Goal: Transaction & Acquisition: Purchase product/service

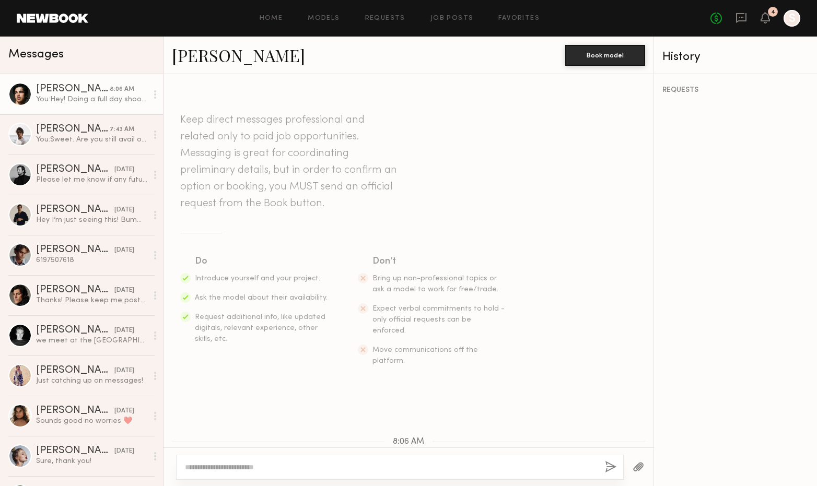
scroll to position [167, 0]
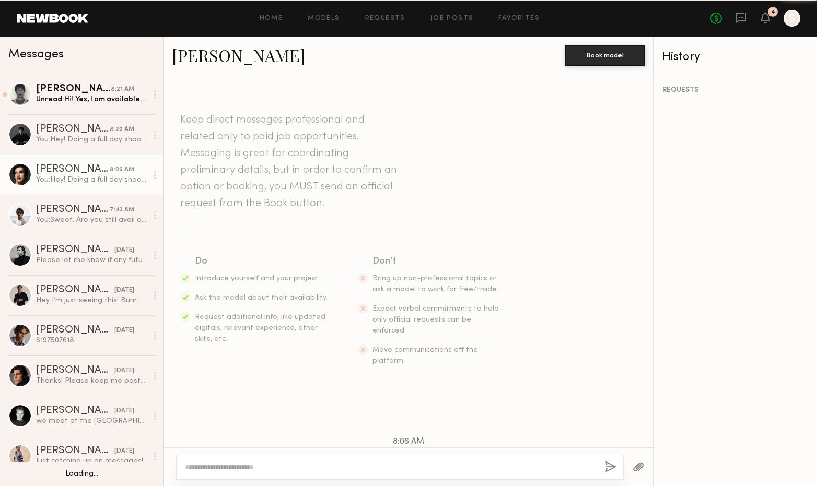
scroll to position [167, 0]
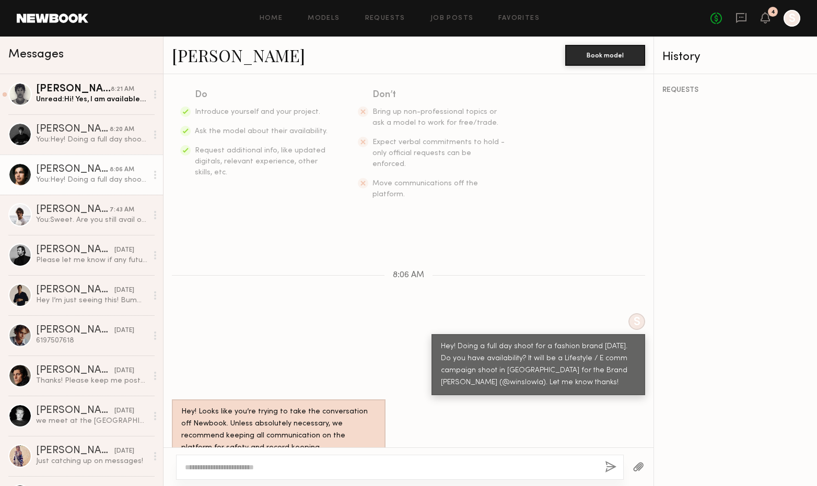
click at [207, 58] on link "[PERSON_NAME]" at bounding box center [238, 55] width 133 height 22
click at [83, 101] on div "Unread: Hi! Yes, I am available! :)" at bounding box center [91, 100] width 111 height 10
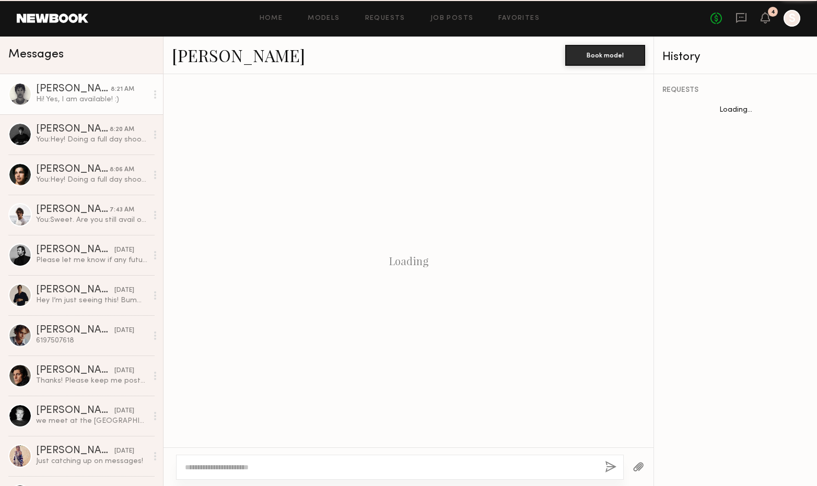
scroll to position [196, 0]
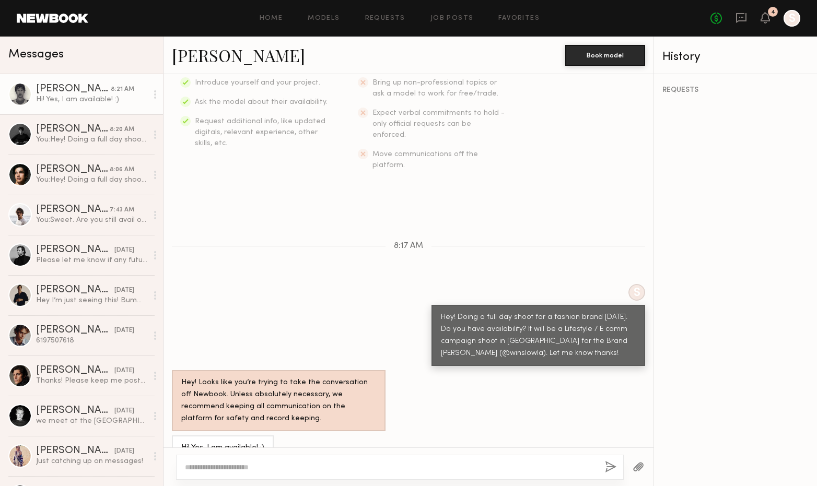
click at [208, 63] on link "[PERSON_NAME]" at bounding box center [238, 55] width 133 height 22
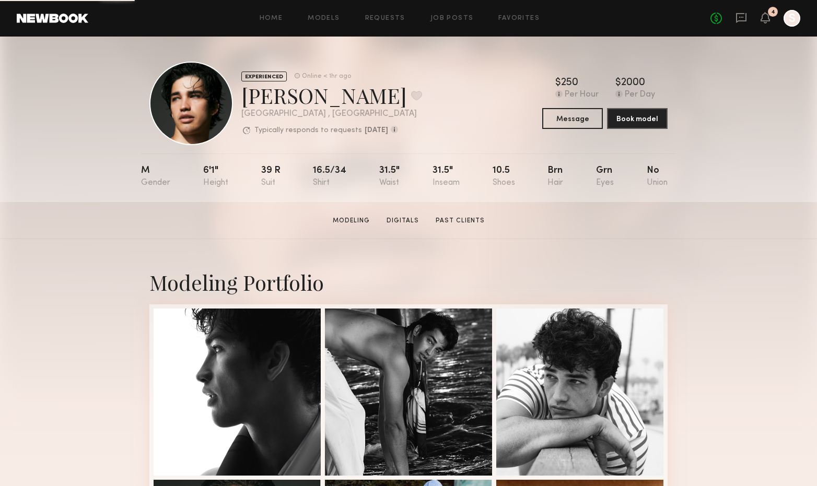
click at [271, 100] on div "[PERSON_NAME] Favorite" at bounding box center [331, 95] width 181 height 28
click at [271, 100] on div "Jessey S. Favorite" at bounding box center [331, 95] width 181 height 28
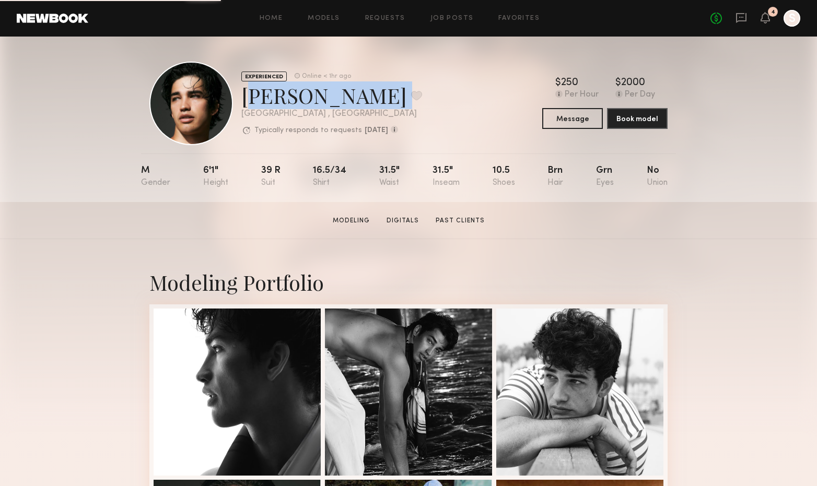
click at [271, 100] on div "Jessey S. Favorite" at bounding box center [331, 95] width 181 height 28
copy div "Jessey S. Favorite"
click at [290, 94] on div "Jessey S. Favorite" at bounding box center [331, 95] width 181 height 28
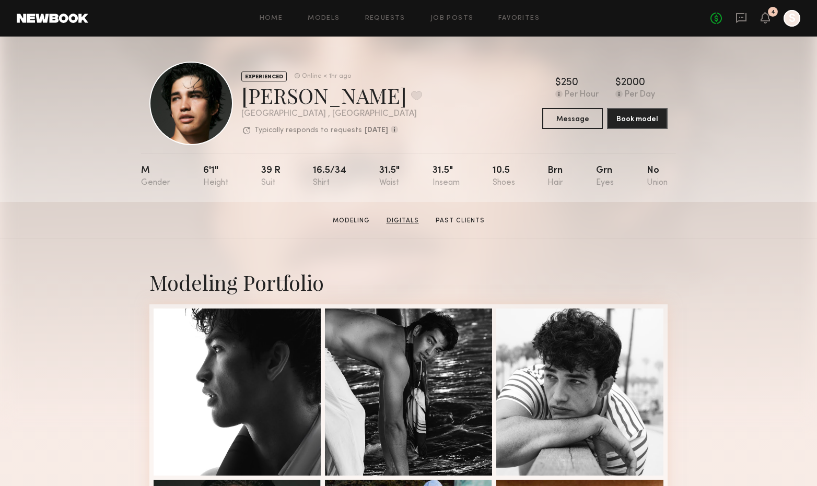
click at [405, 216] on link "Digitals" at bounding box center [402, 220] width 41 height 9
click at [454, 225] on link "Past Clients" at bounding box center [459, 220] width 57 height 9
click at [402, 221] on link "Digitals" at bounding box center [402, 220] width 41 height 9
click at [343, 220] on link "Modeling" at bounding box center [350, 220] width 45 height 9
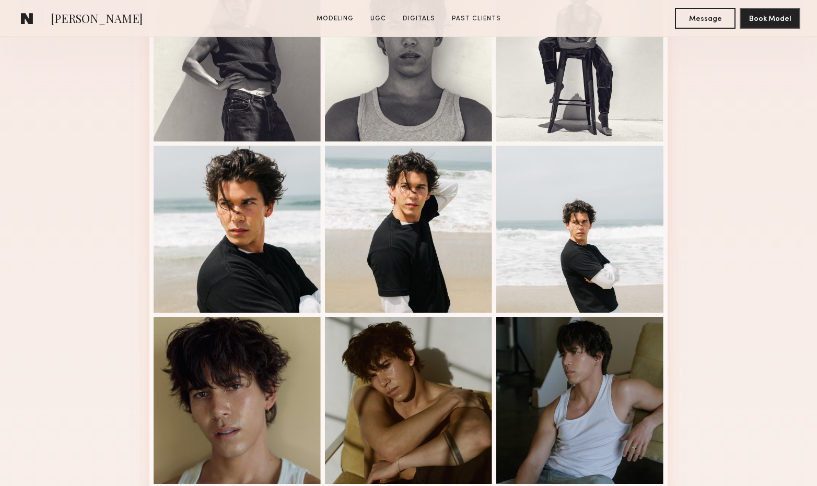
scroll to position [336, 0]
